Goal: Task Accomplishment & Management: Complete application form

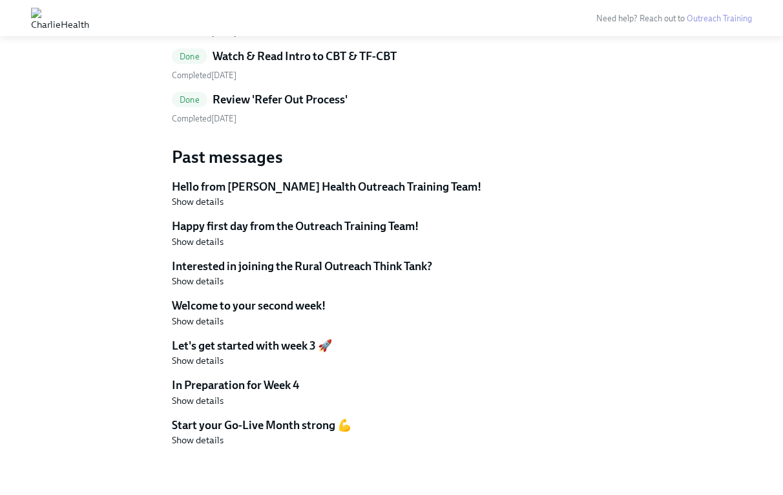
scroll to position [1756, 0]
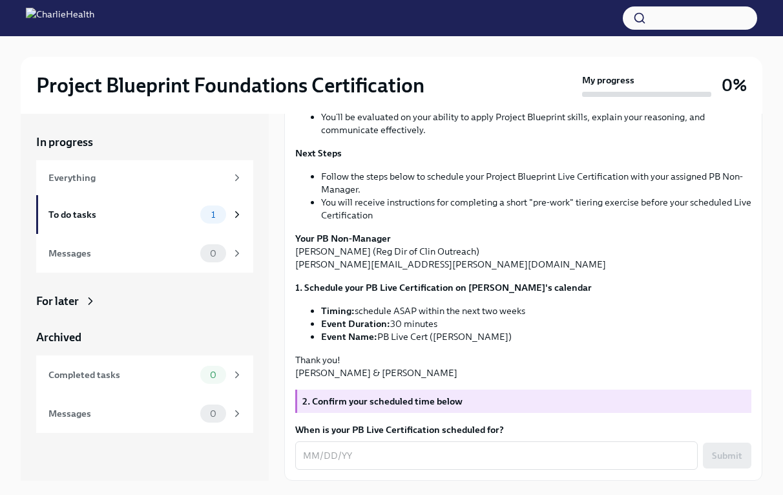
scroll to position [344, 0]
click at [312, 456] on textarea "When is your PB Live Certification scheduled for?" at bounding box center [496, 456] width 387 height 16
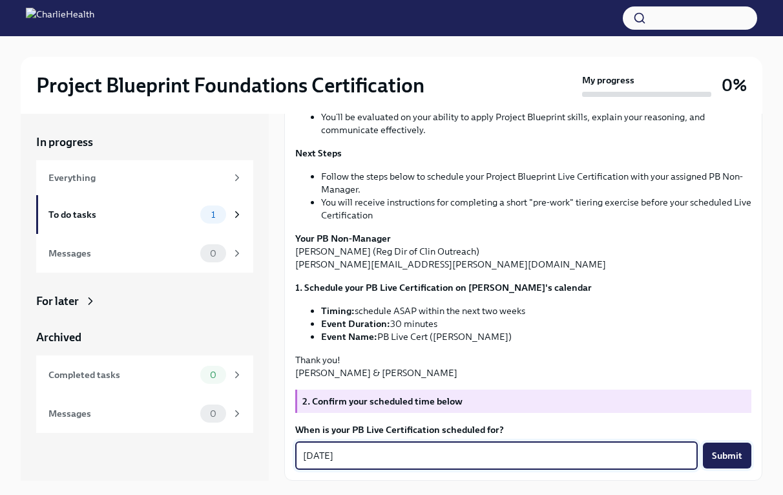
type textarea "10/02/2025"
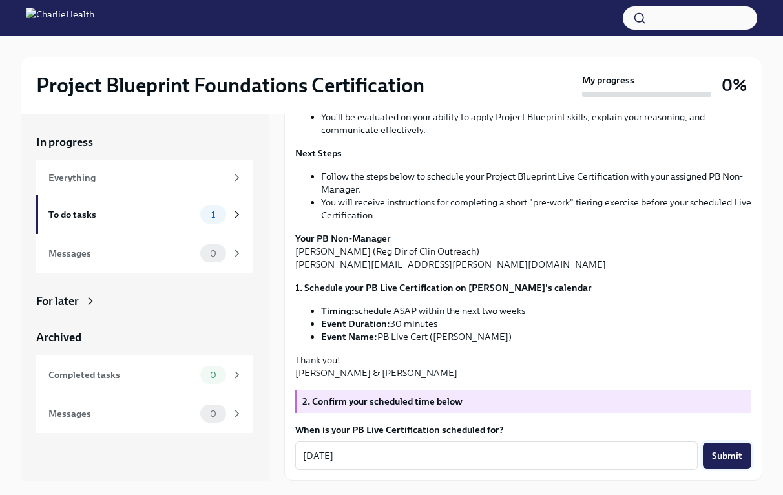
click at [729, 453] on span "Submit" at bounding box center [727, 455] width 30 height 13
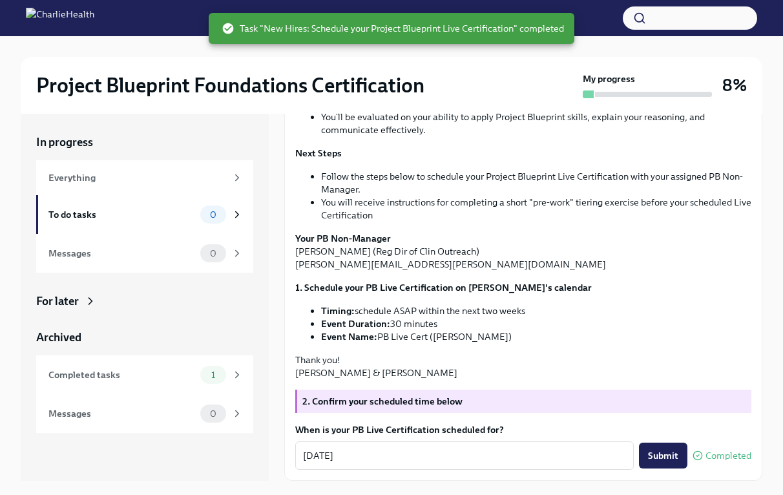
scroll to position [364, 0]
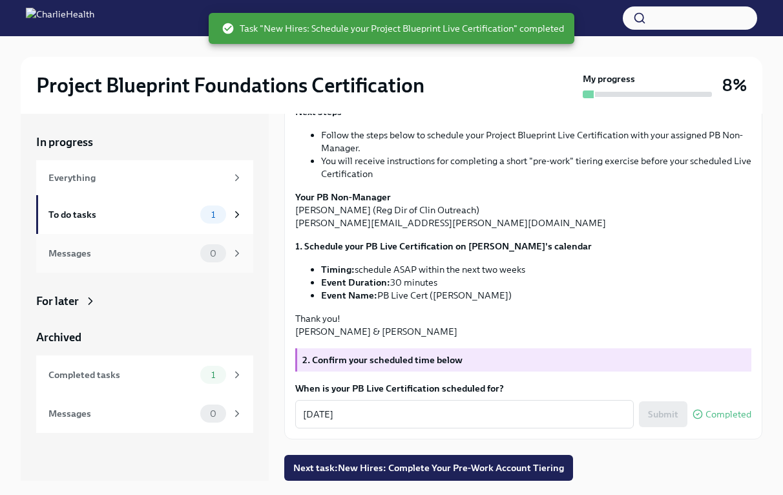
click at [113, 243] on div "Messages 0" at bounding box center [144, 253] width 217 height 39
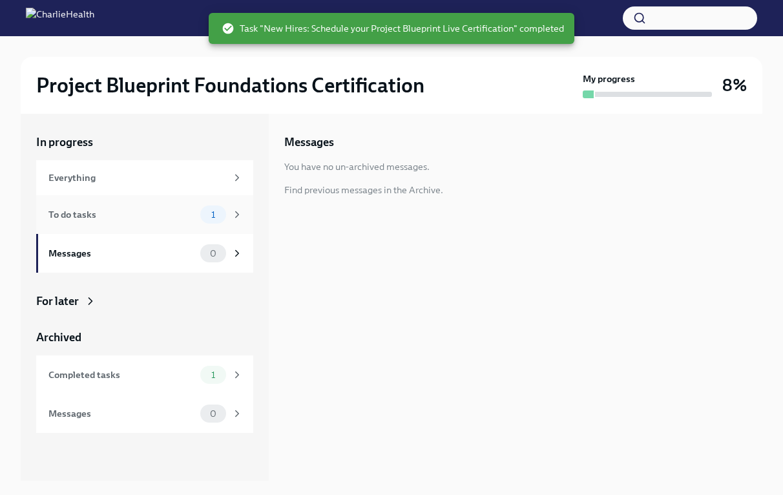
click at [133, 216] on div "To do tasks" at bounding box center [121, 214] width 147 height 14
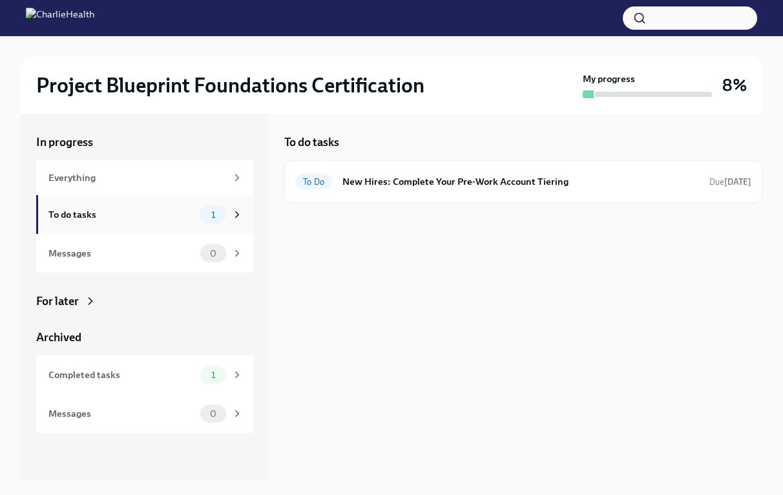
click at [156, 205] on div "To do tasks 1" at bounding box center [145, 214] width 194 height 18
click at [142, 247] on div "Messages" at bounding box center [121, 253] width 147 height 14
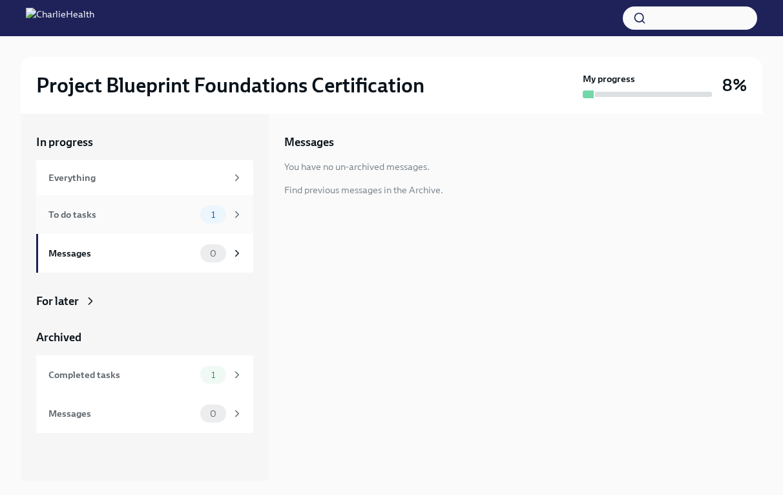
click at [158, 222] on div "To do tasks 1" at bounding box center [145, 214] width 194 height 18
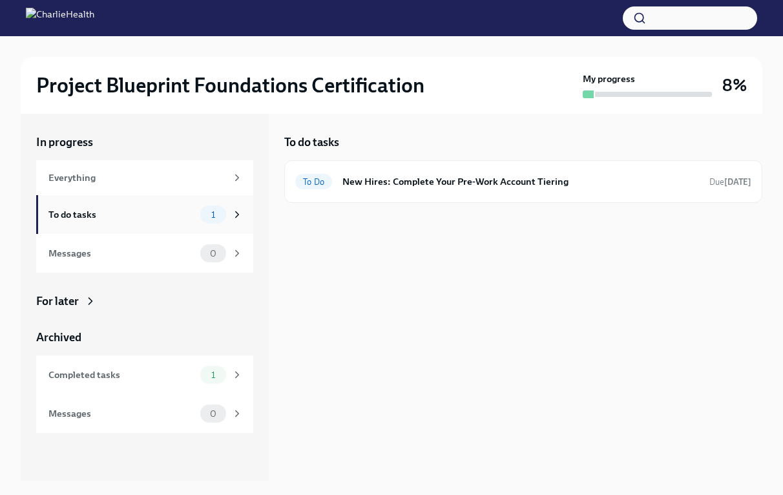
click at [178, 222] on div "To do tasks 1" at bounding box center [145, 214] width 194 height 18
click at [158, 264] on div "Messages 0" at bounding box center [144, 253] width 217 height 39
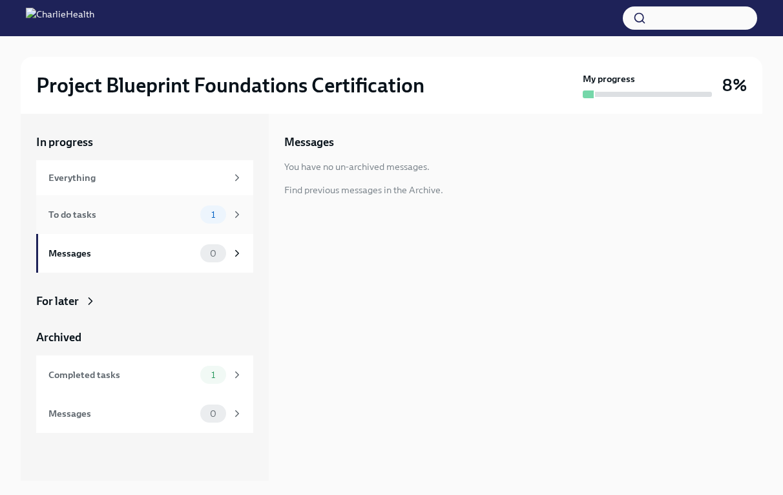
click at [169, 227] on div "To do tasks 1" at bounding box center [144, 214] width 217 height 39
